Goal: Find specific page/section: Find specific page/section

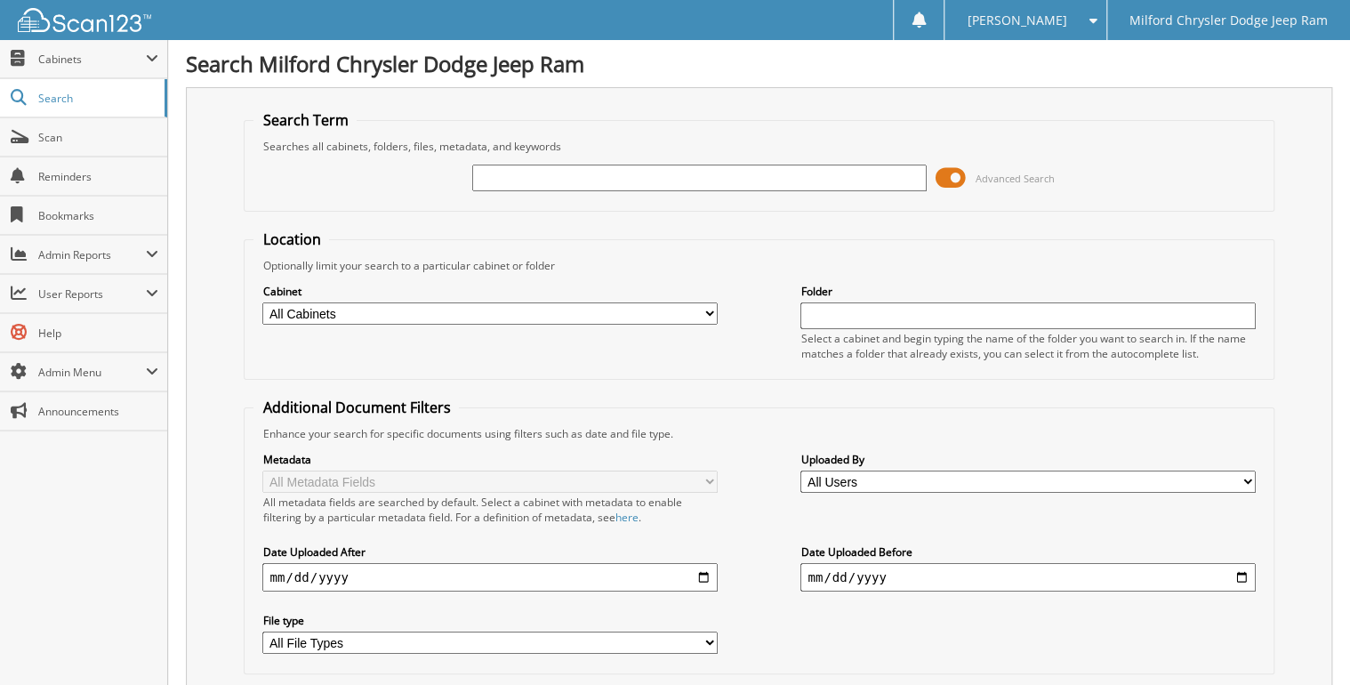
click at [722, 180] on input "text" at bounding box center [699, 178] width 454 height 27
type input "4609495"
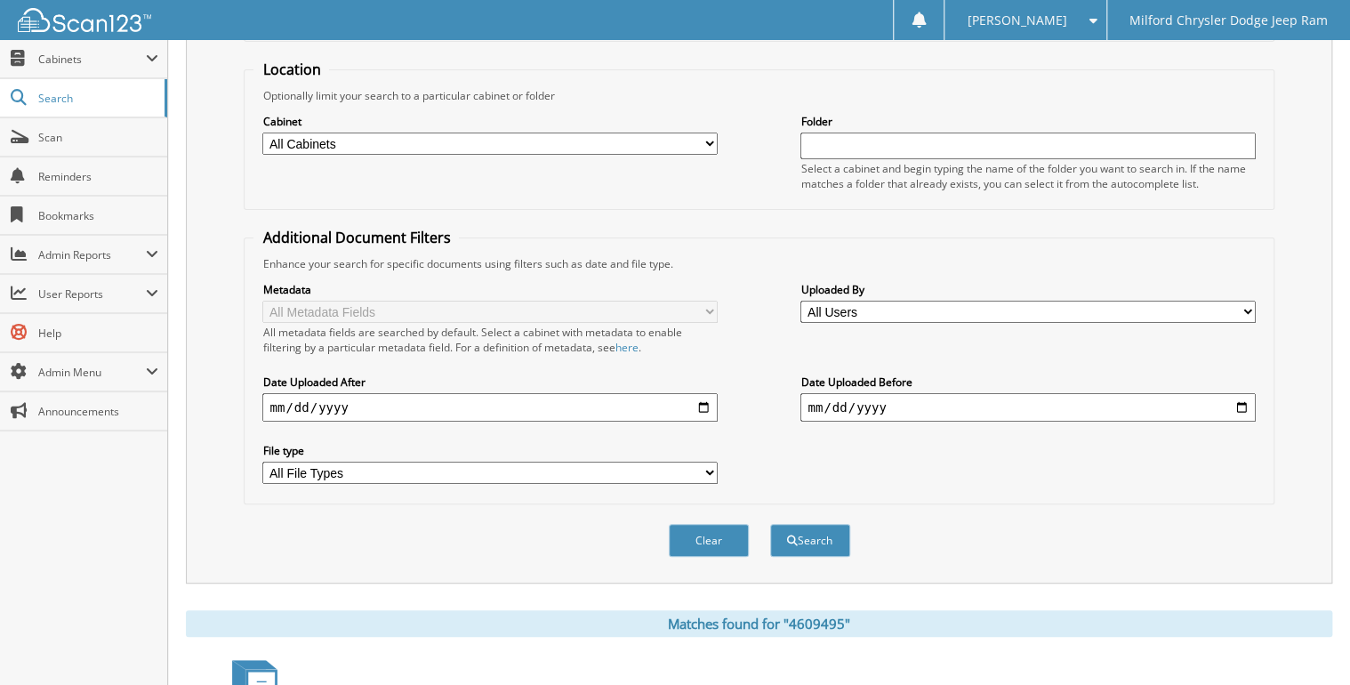
scroll to position [356, 0]
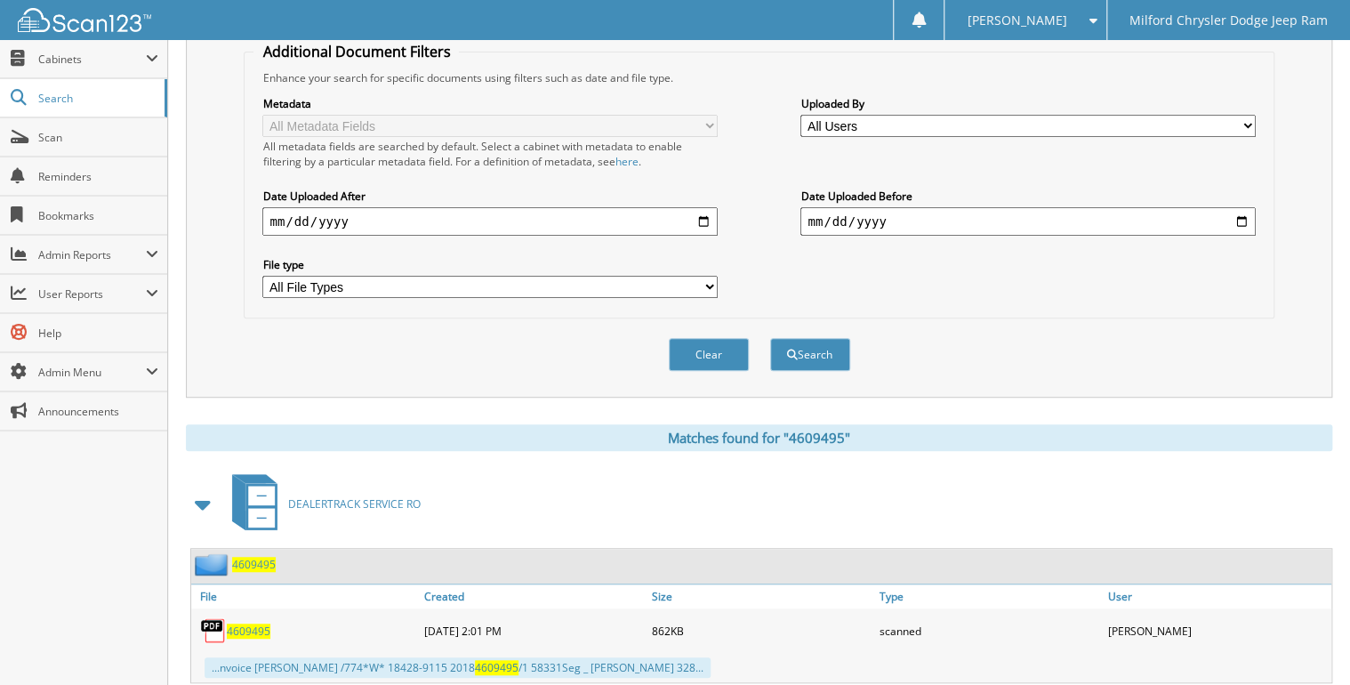
click at [261, 623] on span "4609495" at bounding box center [249, 630] width 44 height 15
click at [262, 623] on span "4609495" at bounding box center [249, 630] width 44 height 15
click at [59, 130] on span "Scan" at bounding box center [98, 137] width 120 height 15
